Goal: Task Accomplishment & Management: Manage account settings

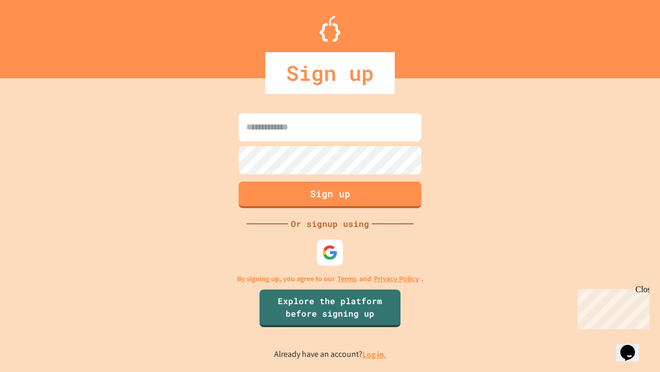
click at [323, 133] on input at bounding box center [330, 127] width 183 height 28
type input "**********"
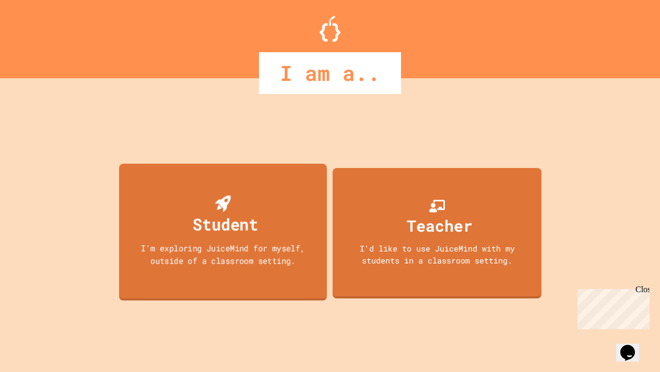
click at [236, 253] on div "I'm exploring JuiceMind for myself, outside of a classroom setting." at bounding box center [223, 254] width 187 height 25
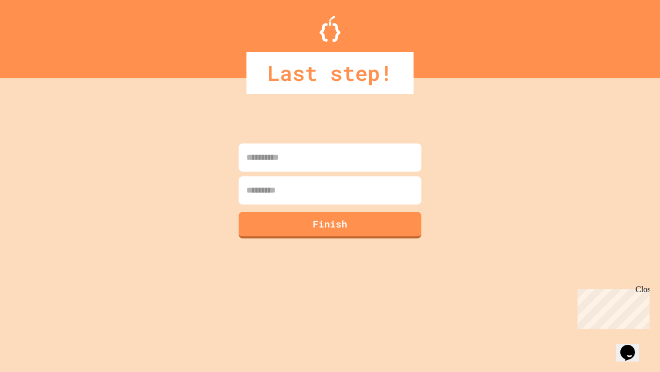
click at [278, 161] on input at bounding box center [330, 158] width 183 height 28
type input "*****"
click at [312, 195] on input at bounding box center [330, 191] width 183 height 28
type input "********"
click at [357, 225] on button "Finish" at bounding box center [330, 224] width 186 height 27
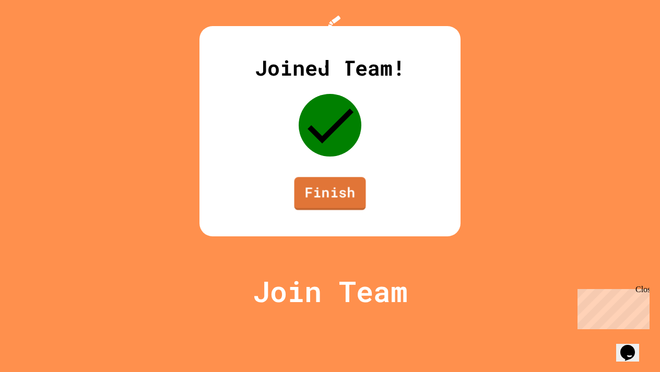
click at [345, 211] on link "Finish" at bounding box center [331, 193] width 72 height 33
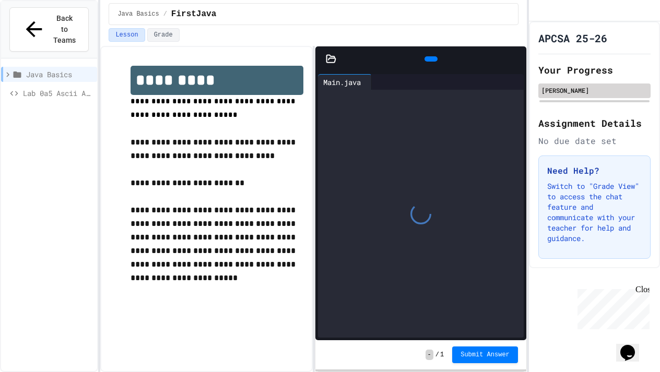
click at [591, 95] on div "[PERSON_NAME]" at bounding box center [595, 90] width 106 height 9
click at [584, 95] on div "[PERSON_NAME]" at bounding box center [595, 90] width 106 height 9
click at [586, 95] on div "[PERSON_NAME]" at bounding box center [595, 90] width 106 height 9
click at [22, 23] on icon at bounding box center [34, 29] width 25 height 25
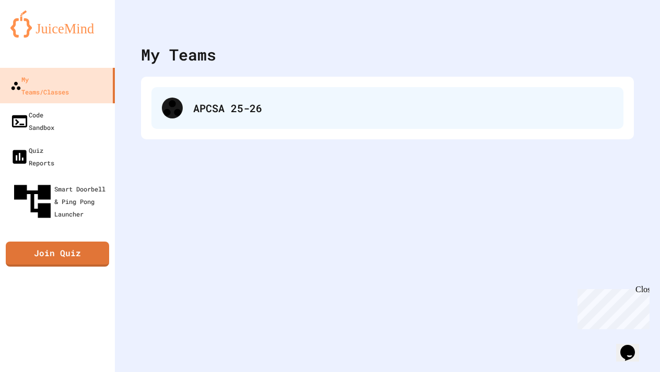
click at [189, 107] on div "APCSA 25-26" at bounding box center [387, 108] width 472 height 42
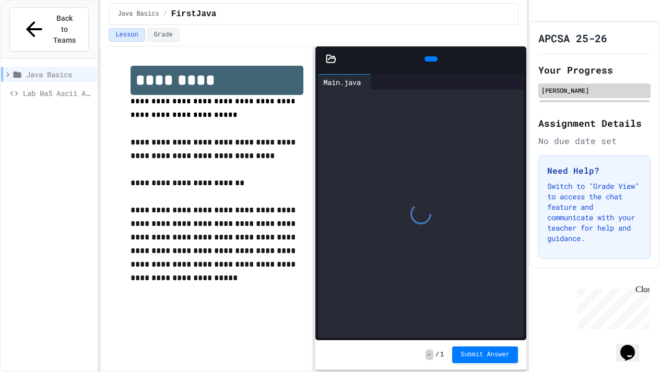
click at [580, 95] on div "[PERSON_NAME]" at bounding box center [595, 90] width 106 height 9
click at [549, 95] on div "[PERSON_NAME]" at bounding box center [595, 90] width 106 height 9
click at [555, 95] on div "[PERSON_NAME]" at bounding box center [595, 90] width 106 height 9
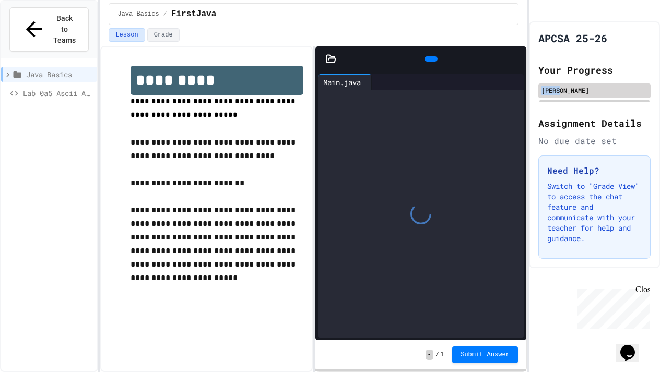
click at [555, 95] on div "[PERSON_NAME]" at bounding box center [595, 90] width 106 height 9
drag, startPoint x: 555, startPoint y: 104, endPoint x: 568, endPoint y: 102, distance: 13.2
click at [568, 95] on div "[PERSON_NAME]" at bounding box center [595, 90] width 106 height 9
click at [575, 95] on div "[PERSON_NAME]" at bounding box center [595, 90] width 106 height 9
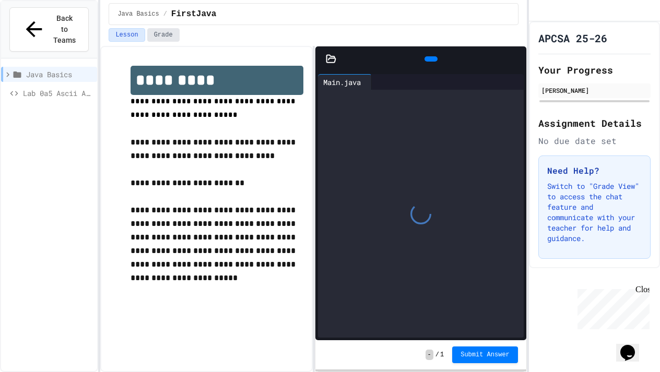
click at [157, 36] on button "Grade" at bounding box center [163, 35] width 32 height 14
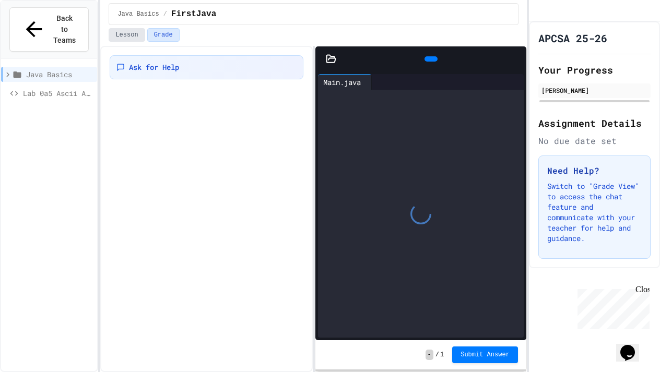
click at [134, 39] on button "Lesson" at bounding box center [127, 35] width 36 height 14
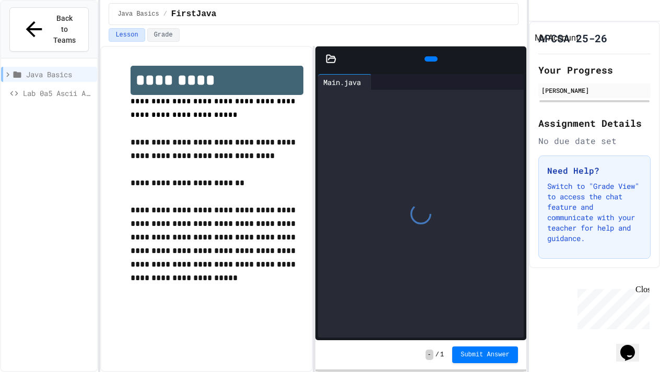
click at [537, 11] on div "My Account" at bounding box center [537, 11] width 0 height 0
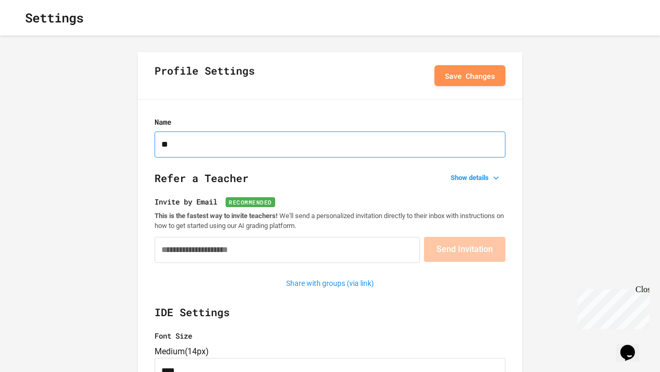
type input "*"
type input "**********"
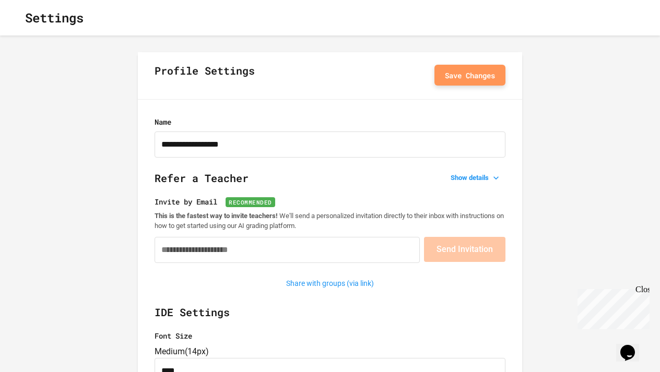
click at [457, 79] on button "Save Changes" at bounding box center [470, 75] width 71 height 21
